Goal: Task Accomplishment & Management: Use online tool/utility

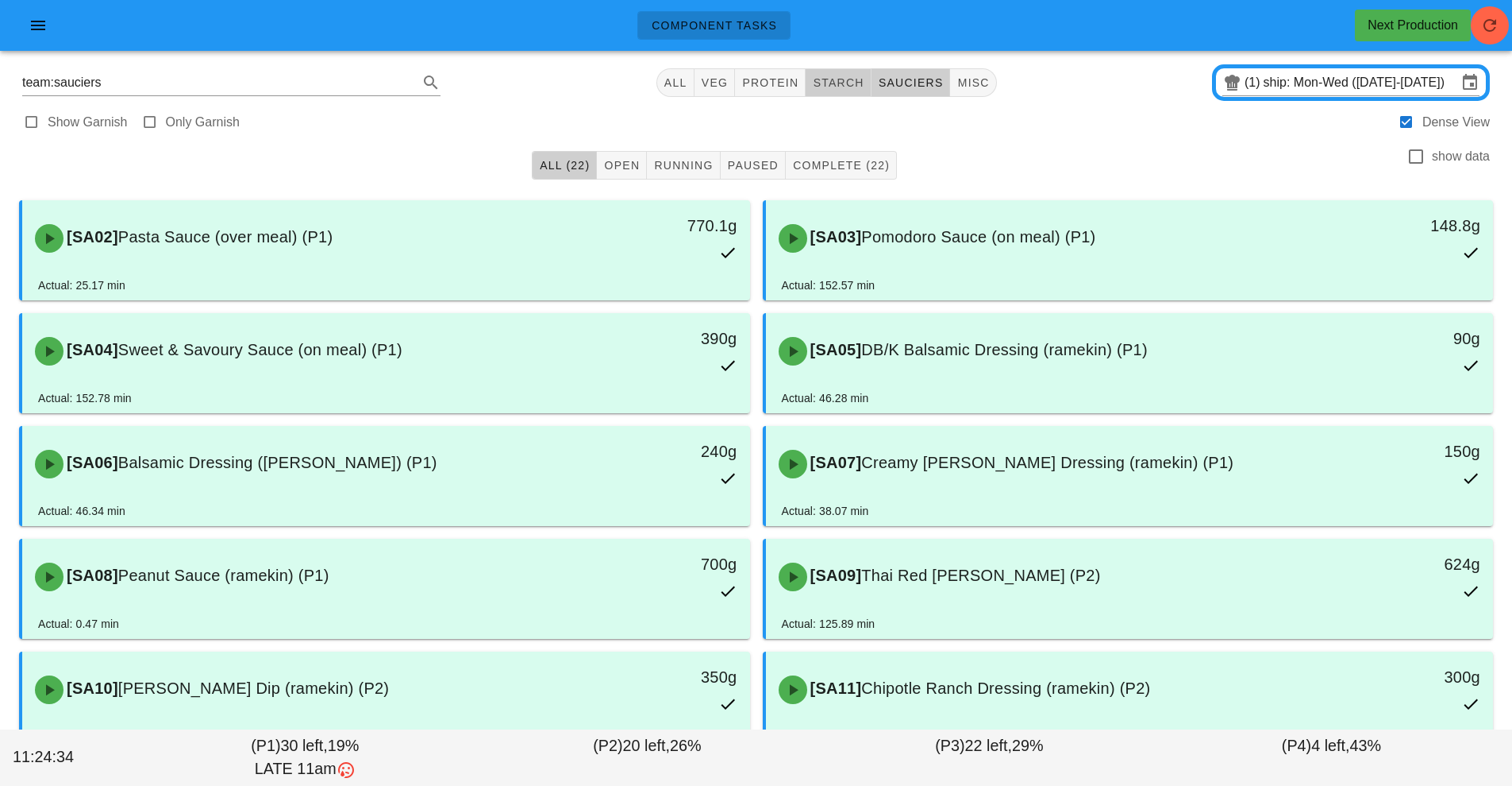
click at [850, 85] on span "starch" at bounding box center [837, 83] width 52 height 13
type input "team:starch"
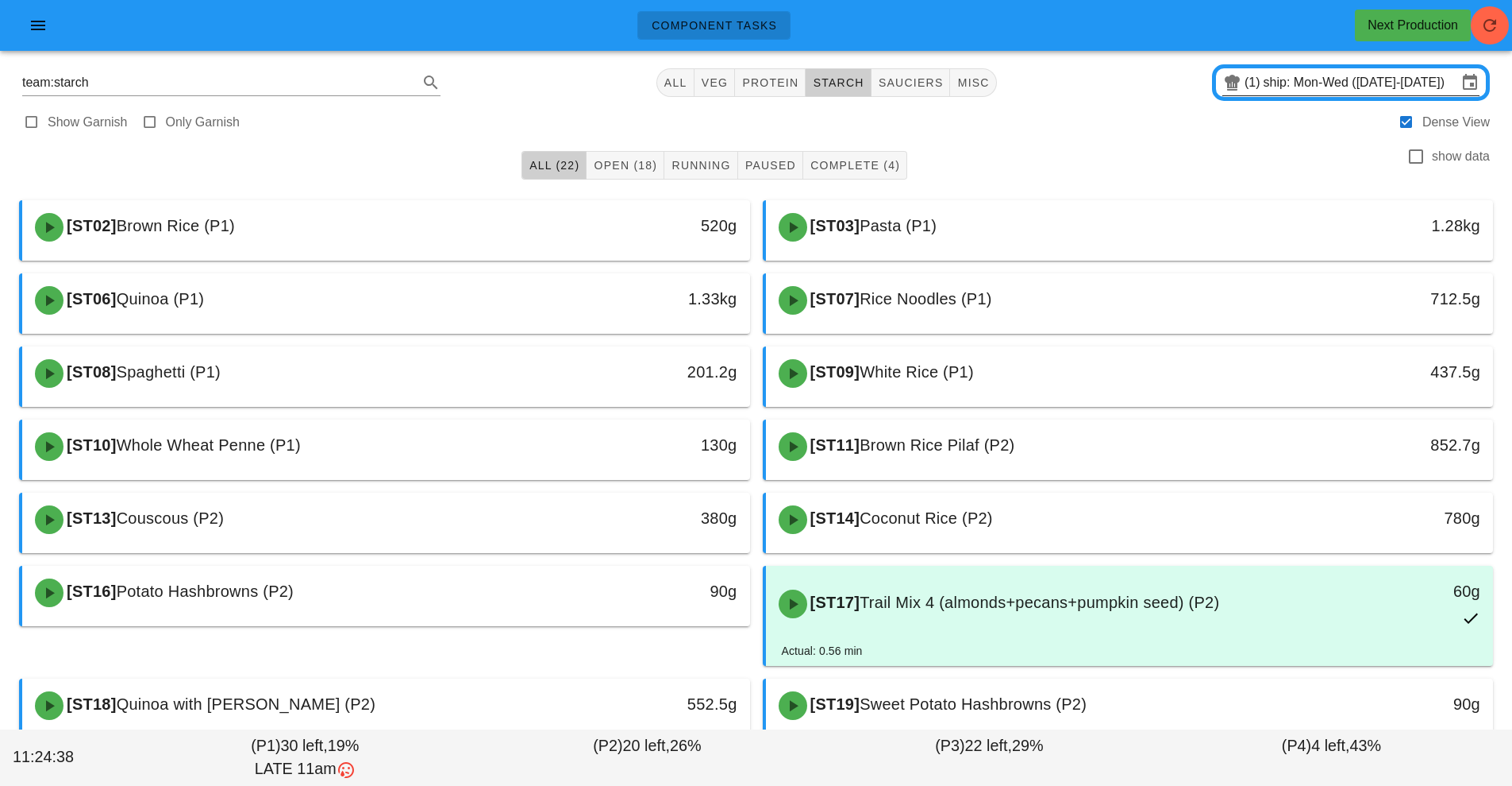
click at [1267, 77] on input "ship: Mon-Wed ([DATE]-[DATE])" at bounding box center [1360, 83] width 194 height 25
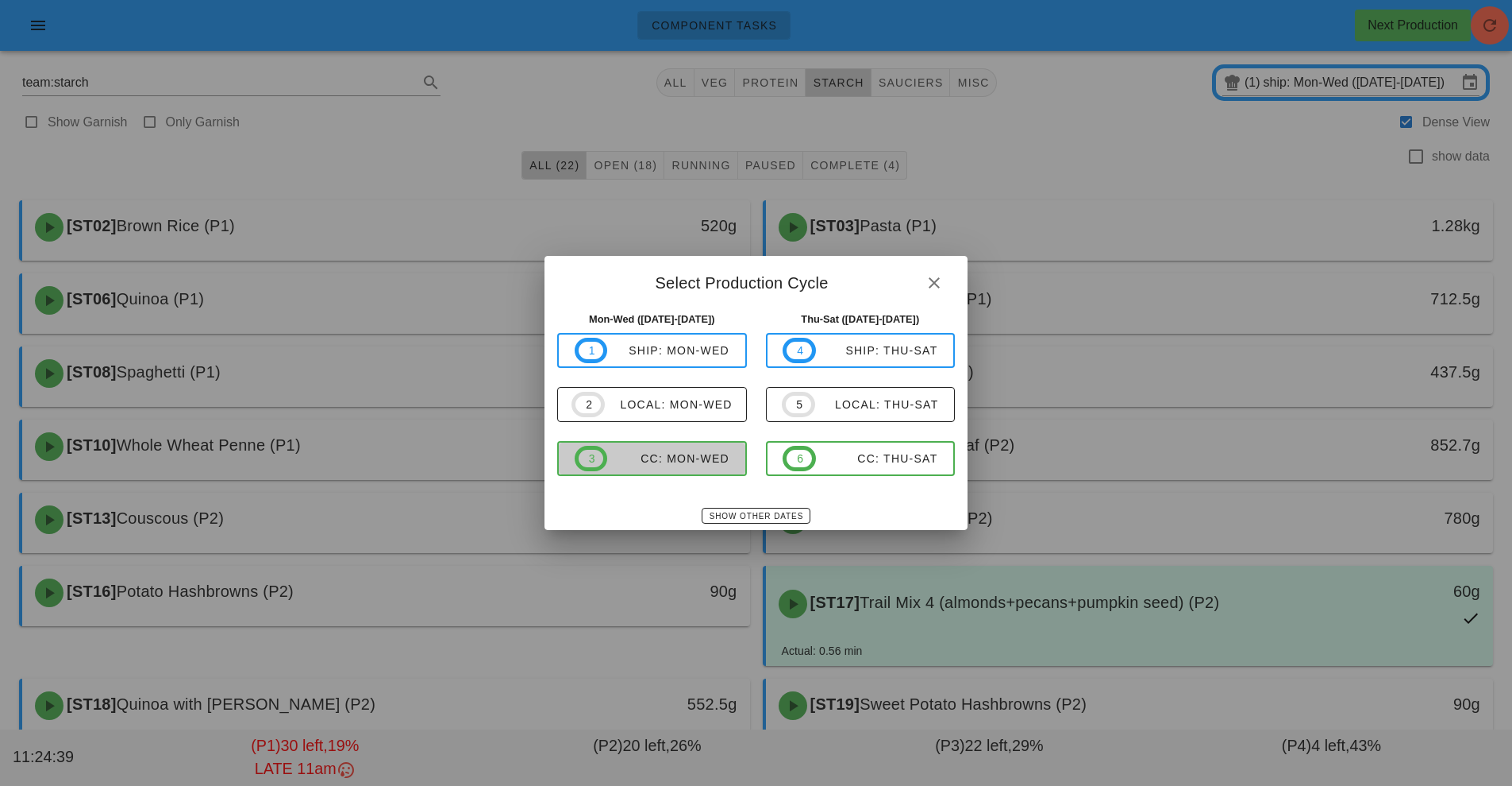
click at [703, 467] on span "3 CC: Mon-Wed" at bounding box center [651, 458] width 155 height 25
type input "CC: Mon-Wed ([DATE]-[DATE])"
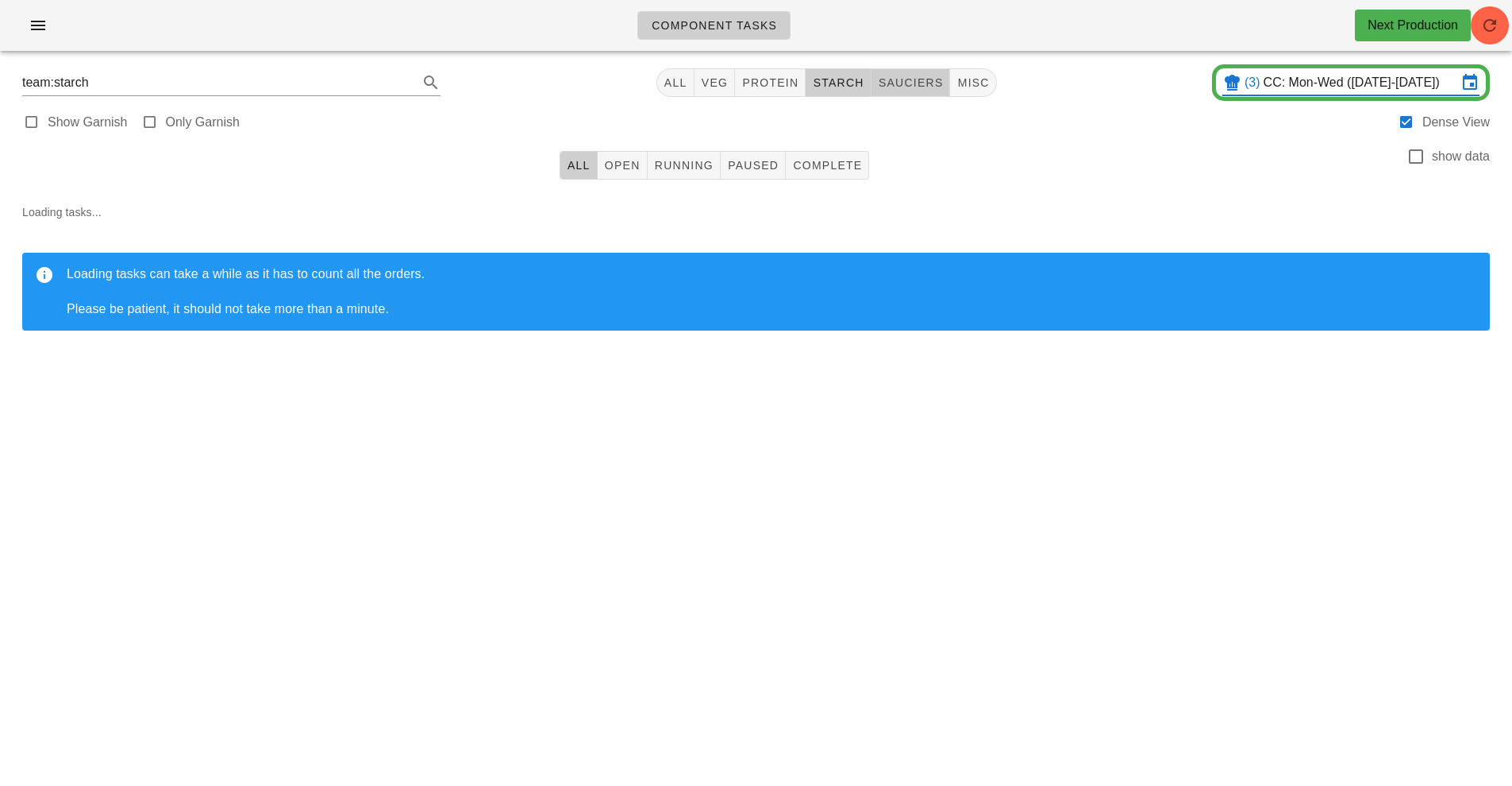
click at [915, 83] on span "sauciers" at bounding box center [911, 83] width 66 height 13
type input "team:sauciers"
click at [1476, 34] on span "button" at bounding box center [1490, 25] width 38 height 19
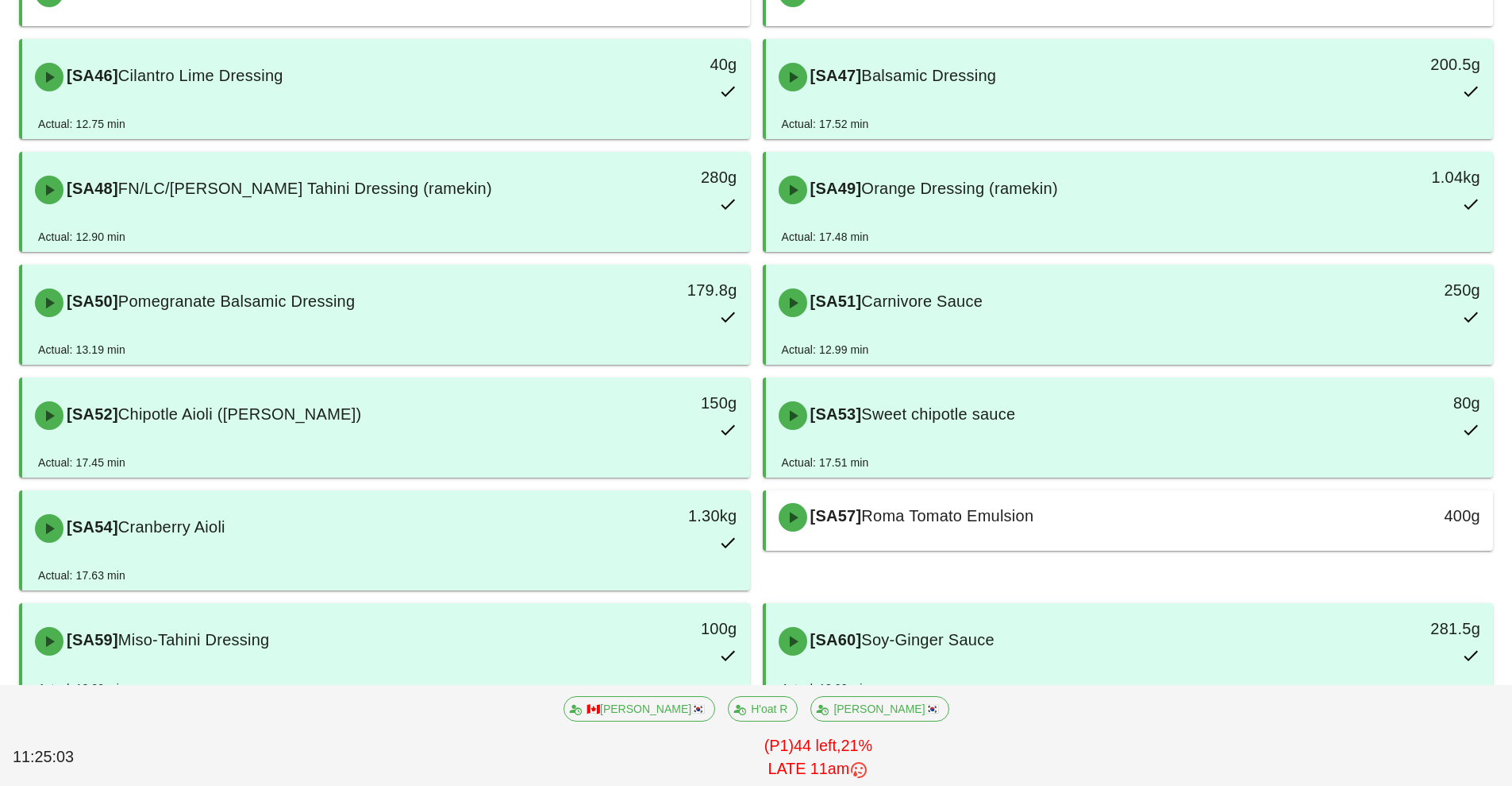
scroll to position [1141, 0]
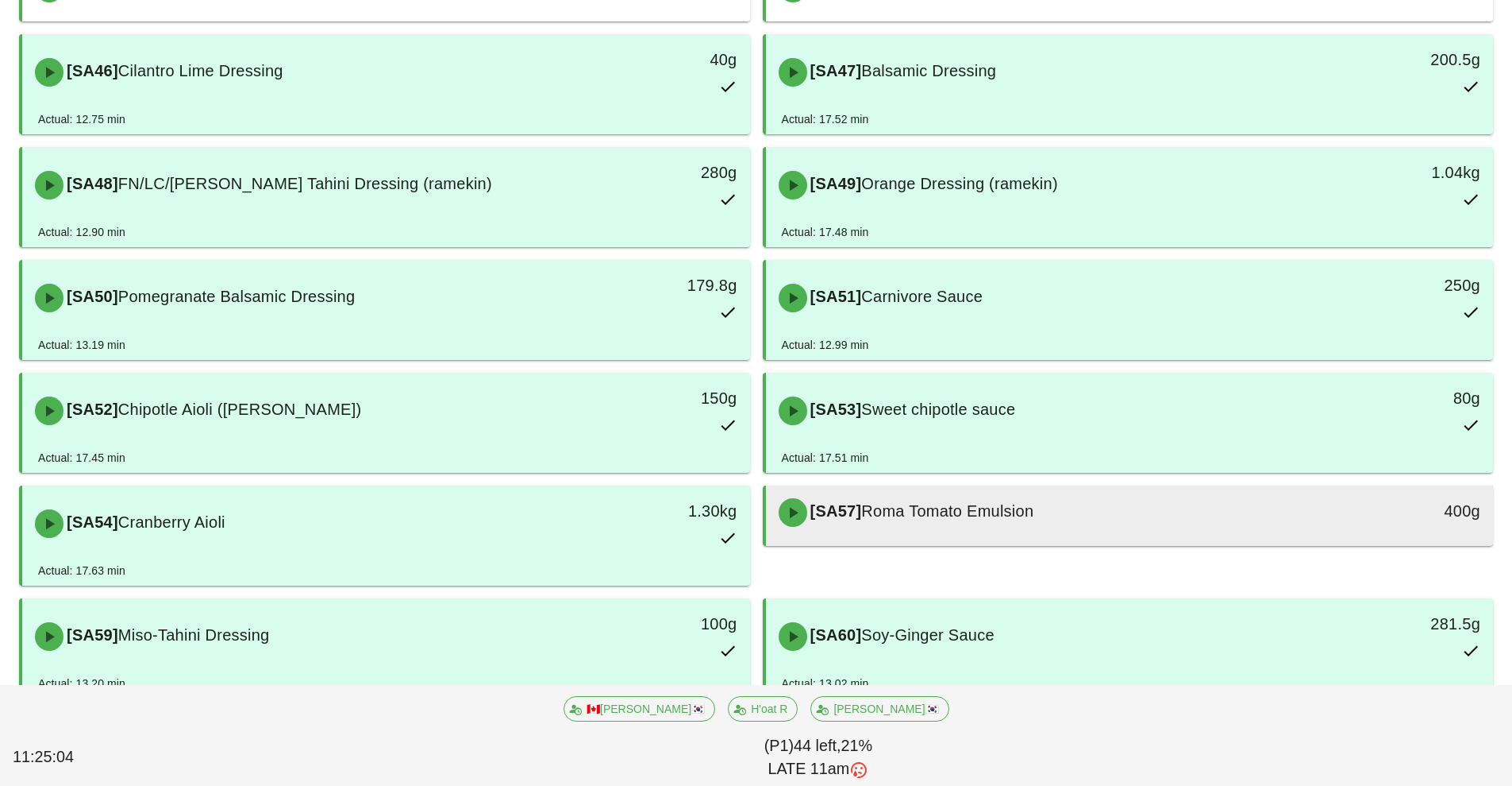
click at [1059, 517] on div "[SA57] Roma Tomato Emulsion" at bounding box center [1040, 512] width 541 height 48
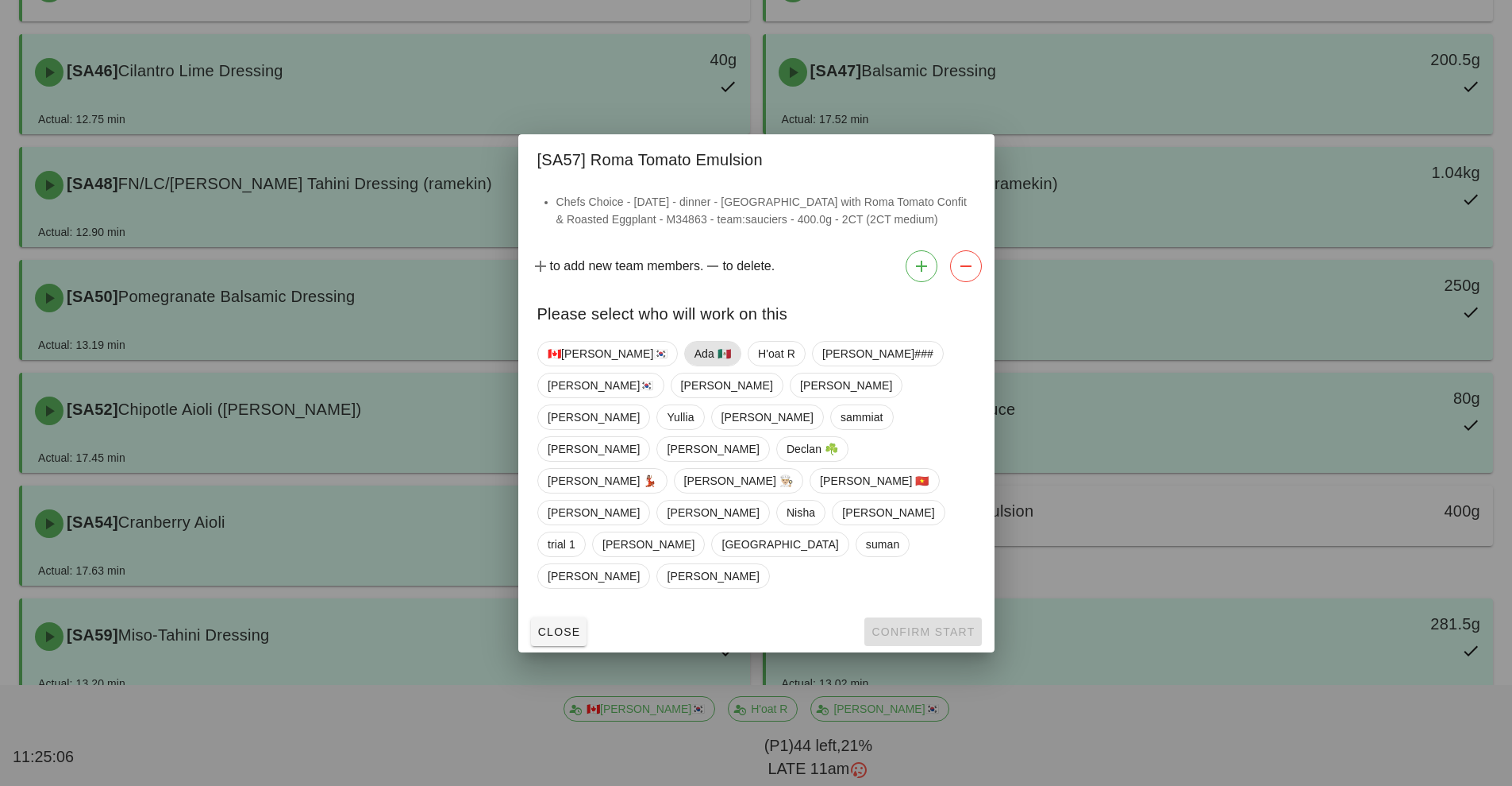
click at [694, 366] on span "Ada 🇲🇽" at bounding box center [711, 353] width 37 height 23
click at [905, 626] on span "Confirm Start" at bounding box center [922, 632] width 104 height 13
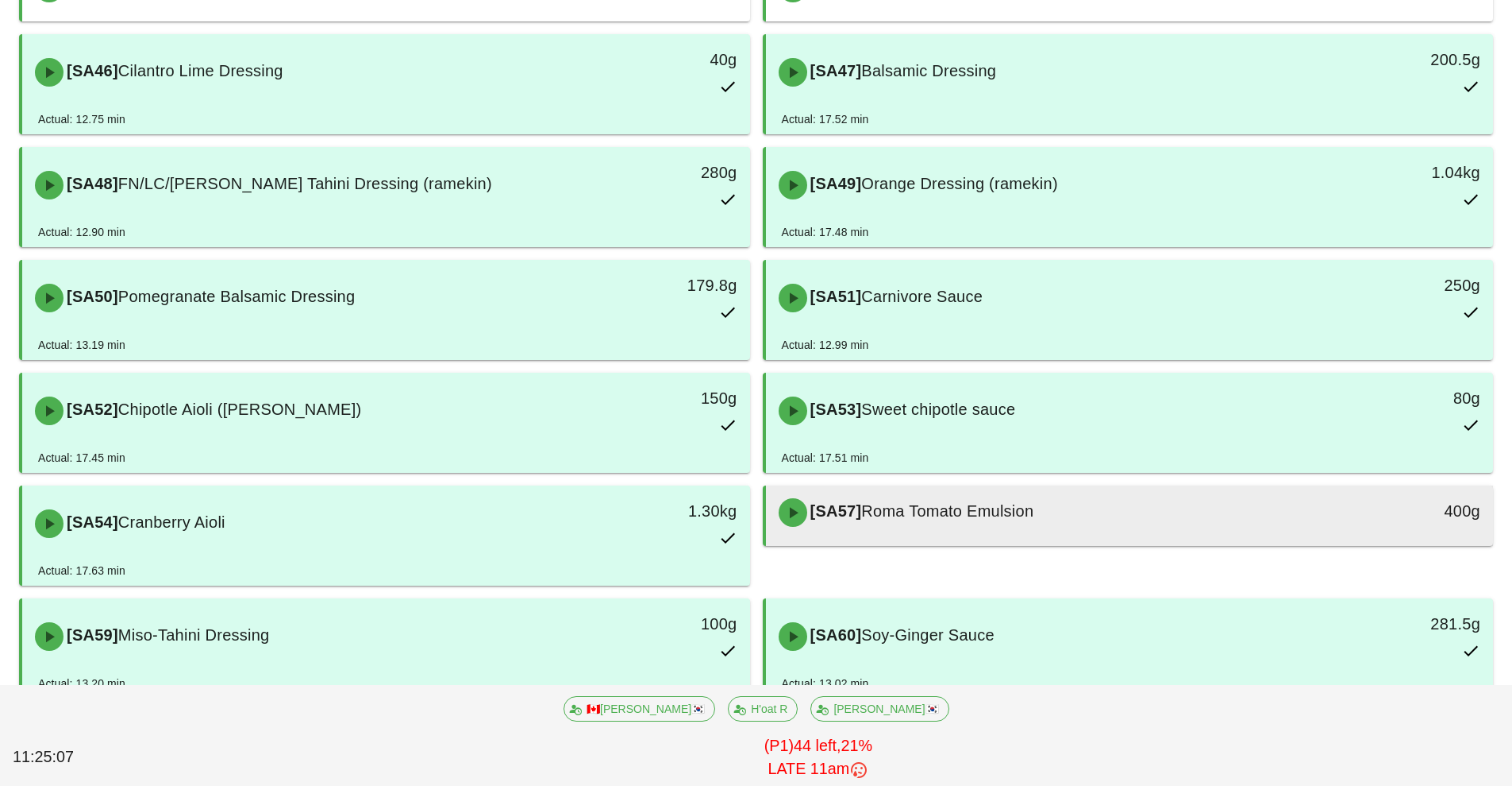
click at [1060, 521] on div "[SA57] Roma Tomato Emulsion" at bounding box center [1040, 512] width 541 height 48
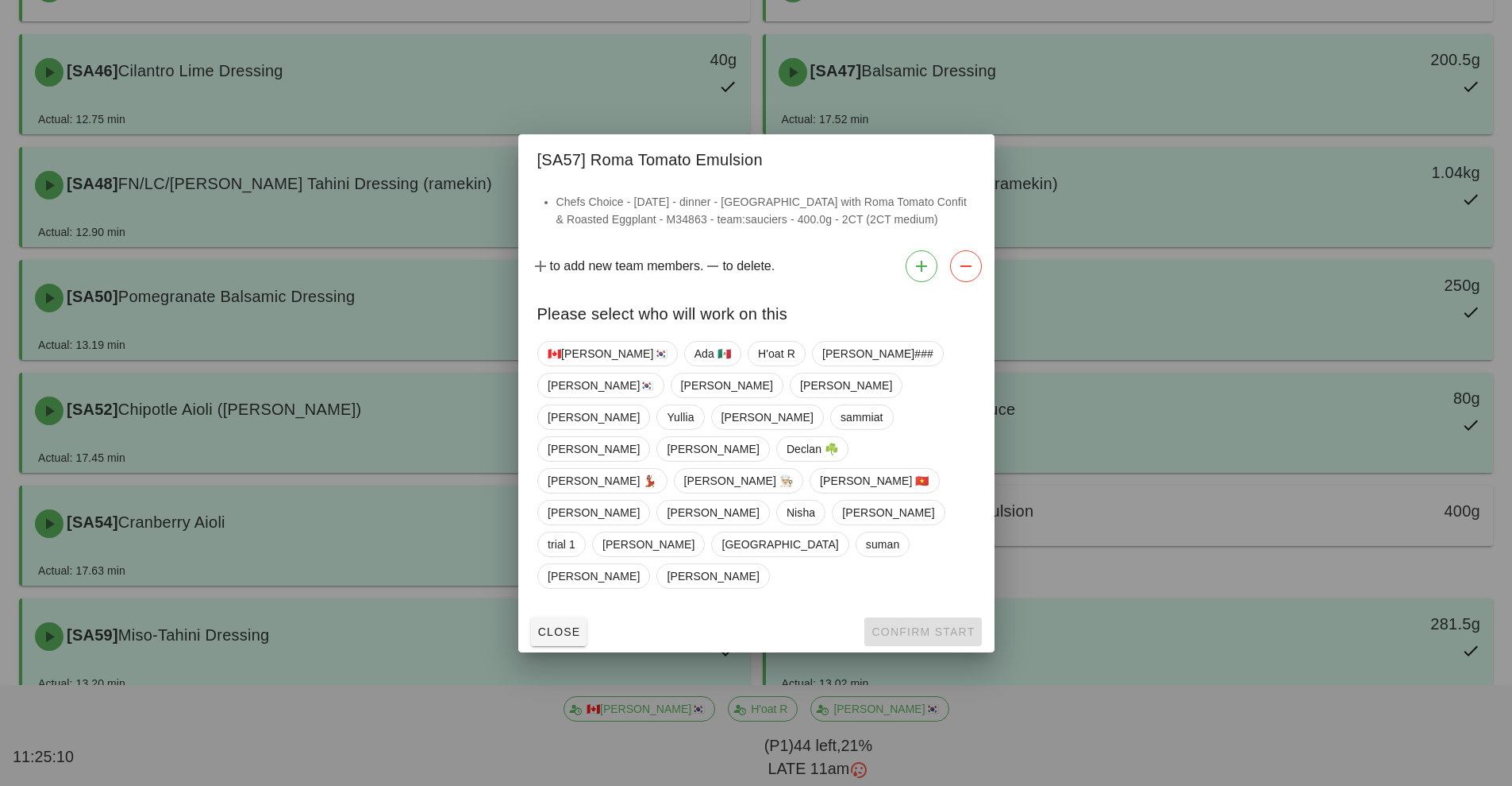
click at [1118, 524] on div at bounding box center [756, 393] width 1512 height 786
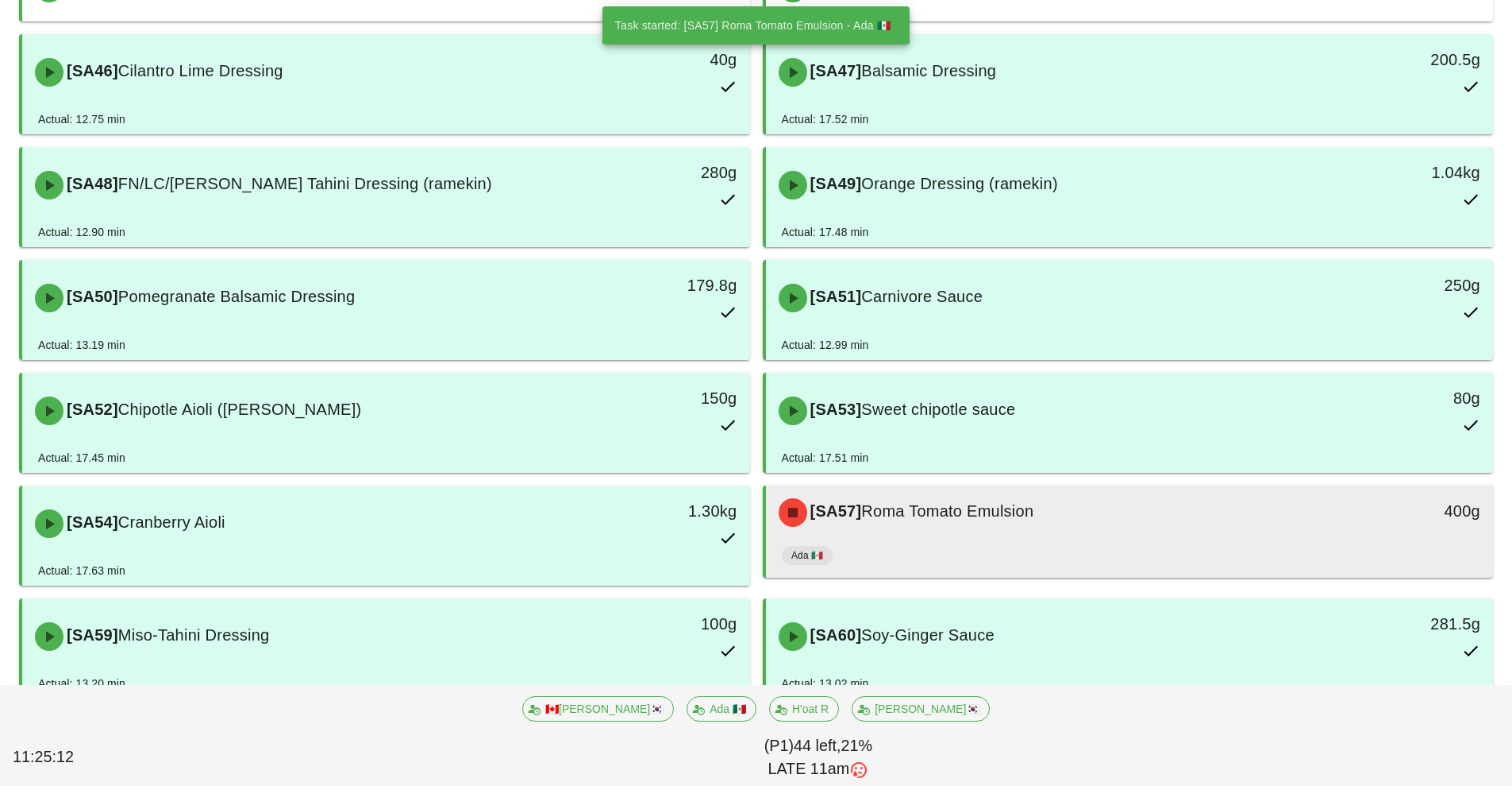
click at [978, 542] on div "Ada 🇲🇽" at bounding box center [1130, 558] width 696 height 38
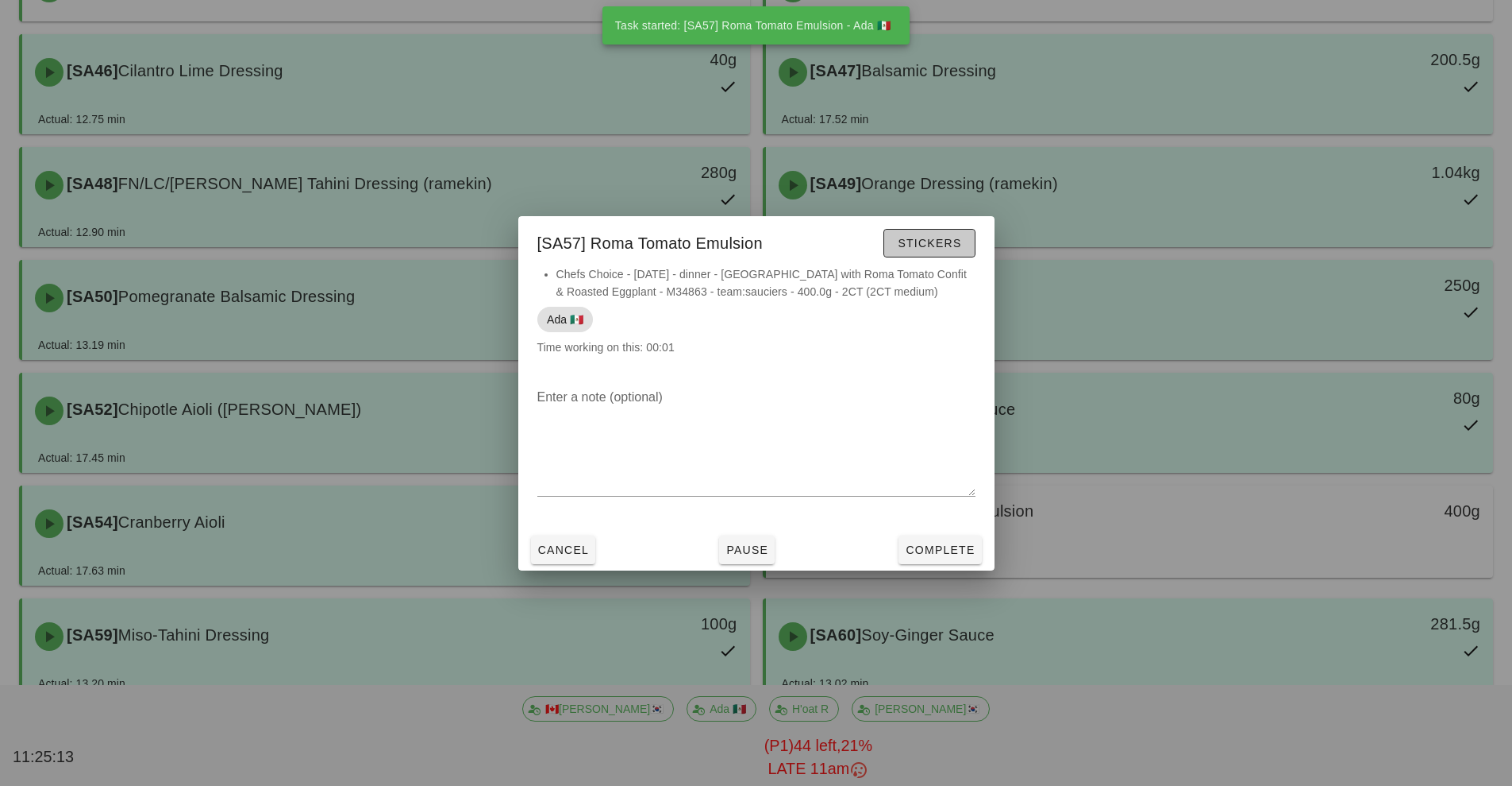
click at [925, 239] on span "Stickers" at bounding box center [929, 243] width 65 height 13
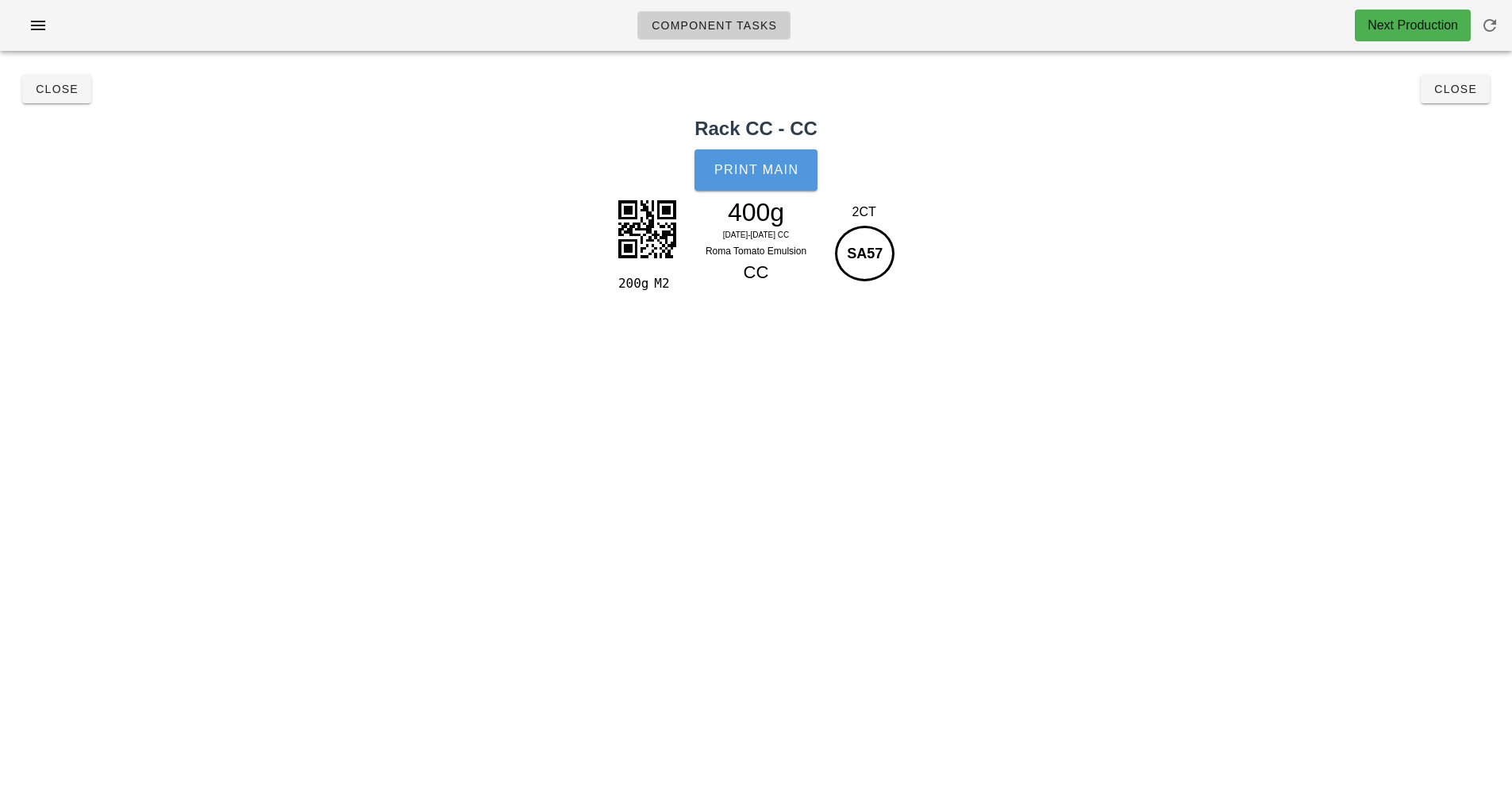
click at [743, 174] on span "Print Main" at bounding box center [756, 170] width 85 height 14
click at [1456, 98] on button "Close" at bounding box center [1456, 89] width 69 height 28
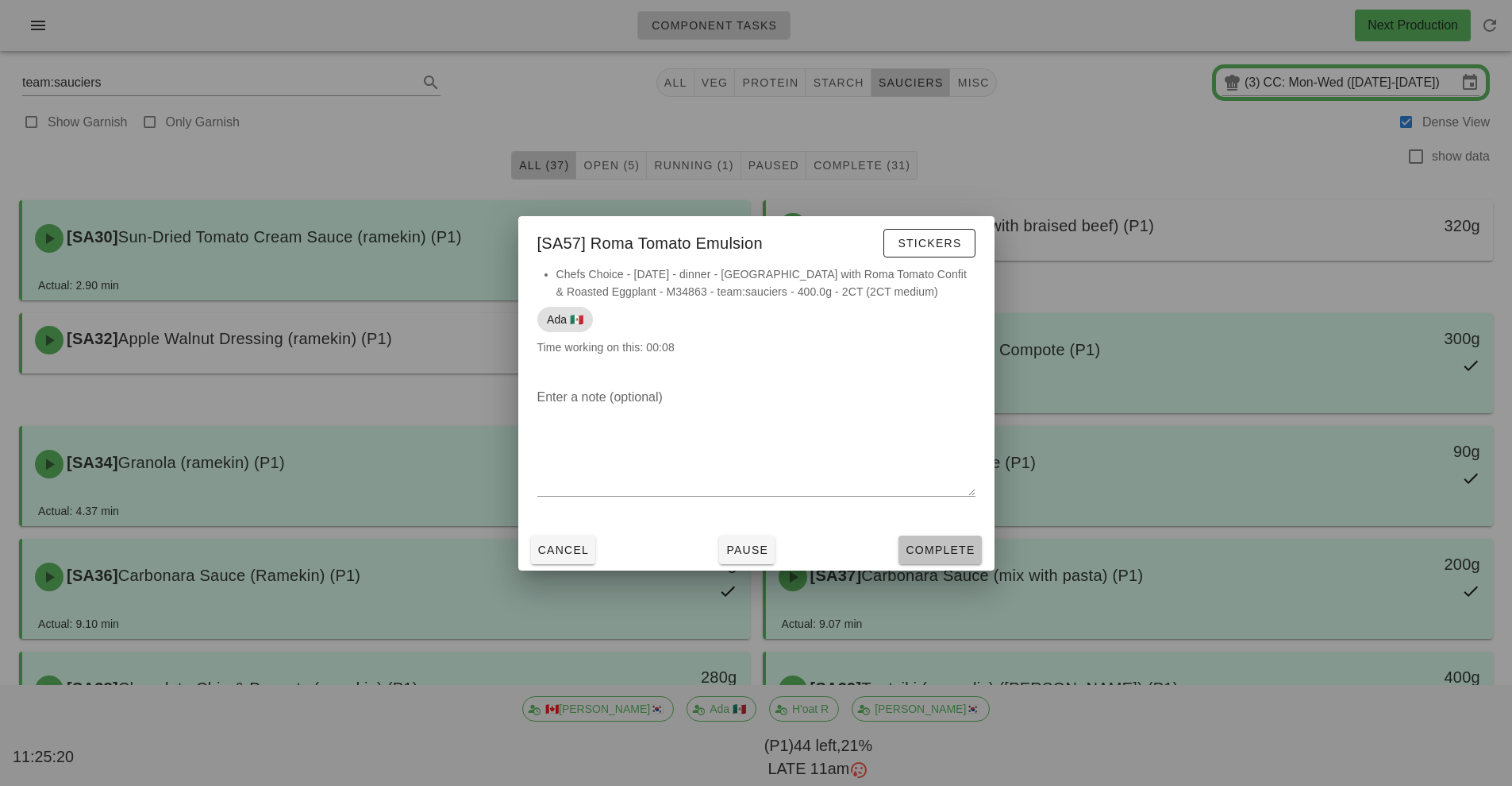
click at [947, 551] on span "Complete" at bounding box center [939, 550] width 70 height 13
